Goal: Obtain resource: Download file/media

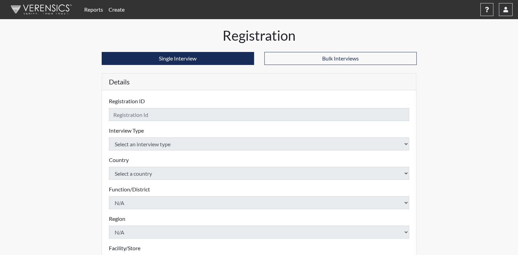
checkbox input "true"
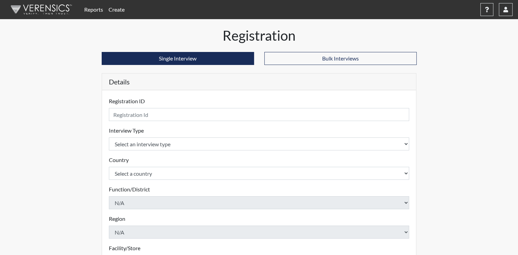
click at [99, 9] on link "Reports" at bounding box center [94, 10] width 24 height 14
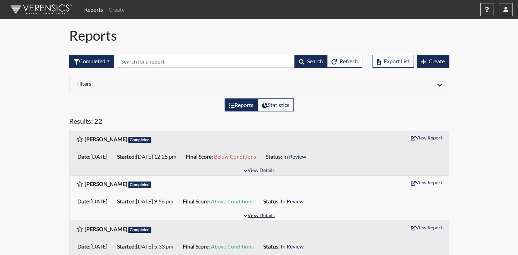
click at [252, 214] on button "View Details" at bounding box center [258, 216] width 37 height 9
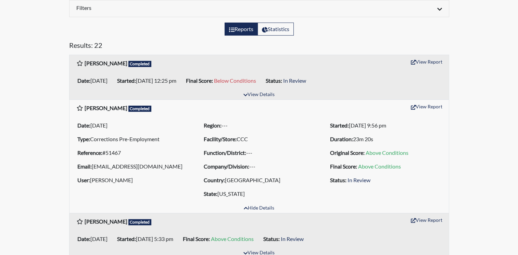
scroll to position [68, 0]
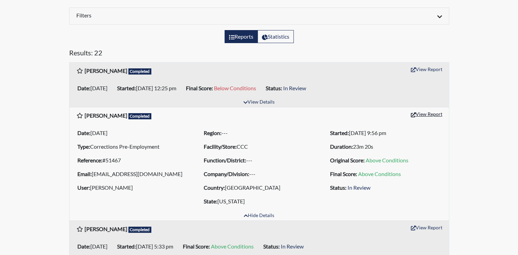
click at [431, 114] on button "View Report" at bounding box center [427, 114] width 38 height 11
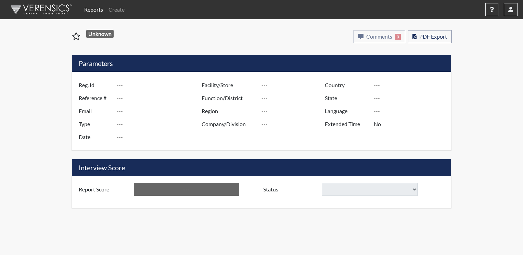
type input "[PERSON_NAME]"
type input "51467"
type input "[EMAIL_ADDRESS][DOMAIN_NAME]"
type input "Corrections Pre-Employment"
type input "[DATE]"
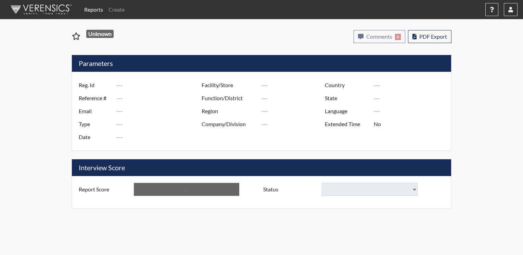
type input "CCC"
type input "[GEOGRAPHIC_DATA]"
type input "[US_STATE]"
type input "English"
type input "Yes"
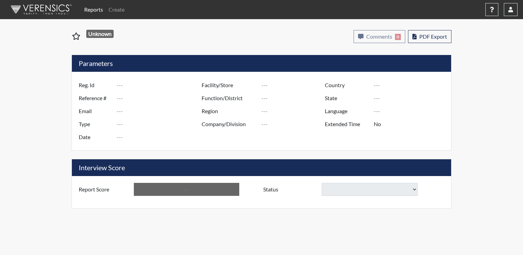
type input "Above Conditions"
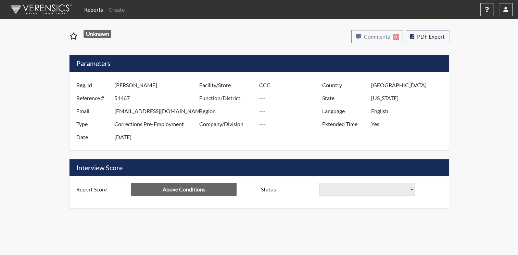
select select
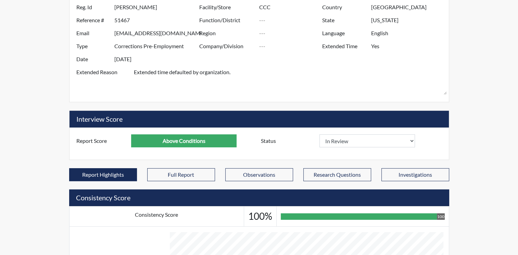
scroll to position [103, 0]
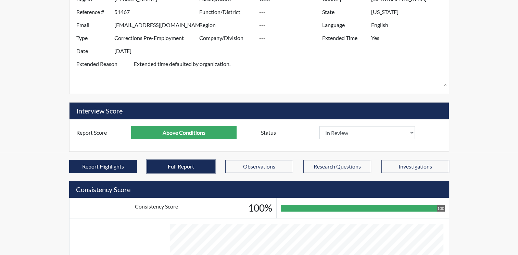
click at [185, 160] on button "Full Report" at bounding box center [181, 166] width 68 height 13
select select
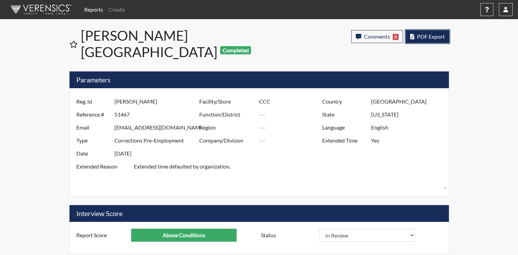
click at [433, 35] on span "PDF Export" at bounding box center [431, 36] width 28 height 7
